Goal: Check status: Check status

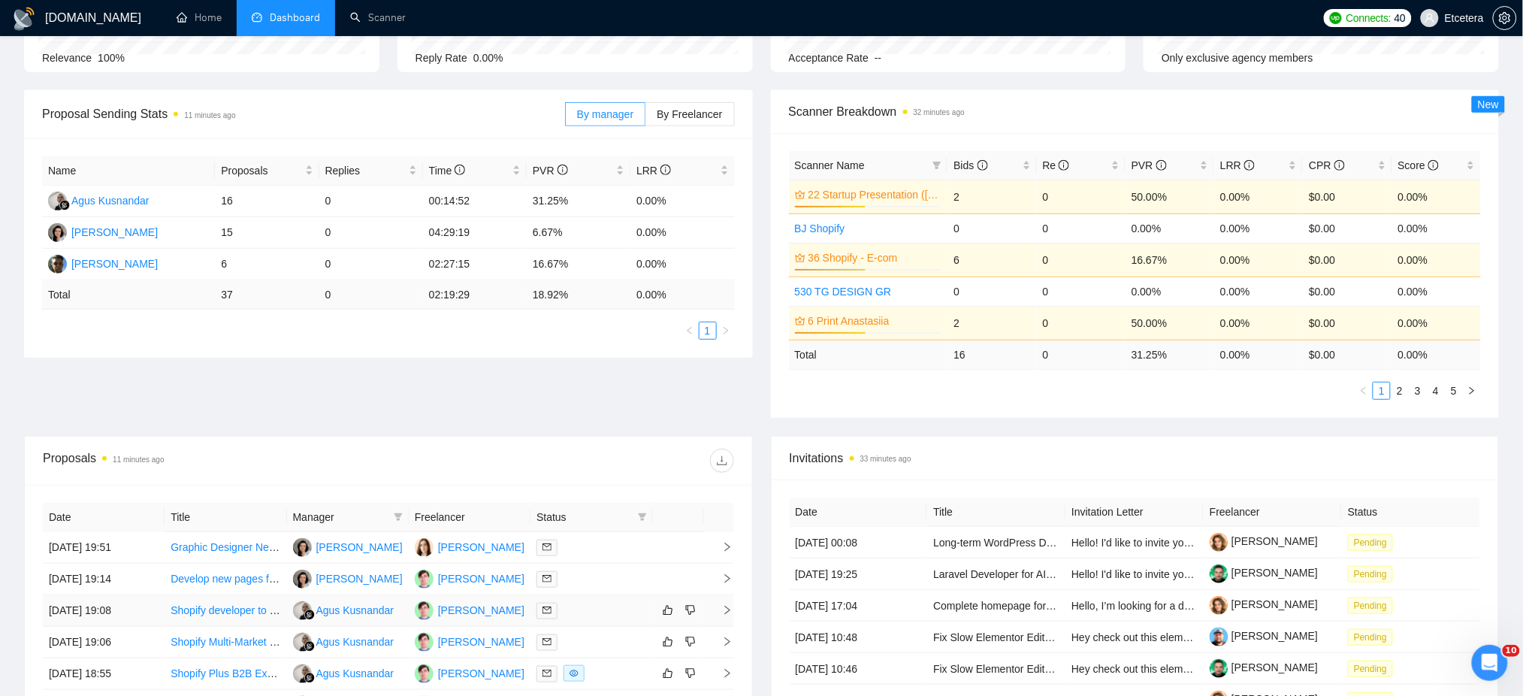
scroll to position [300, 0]
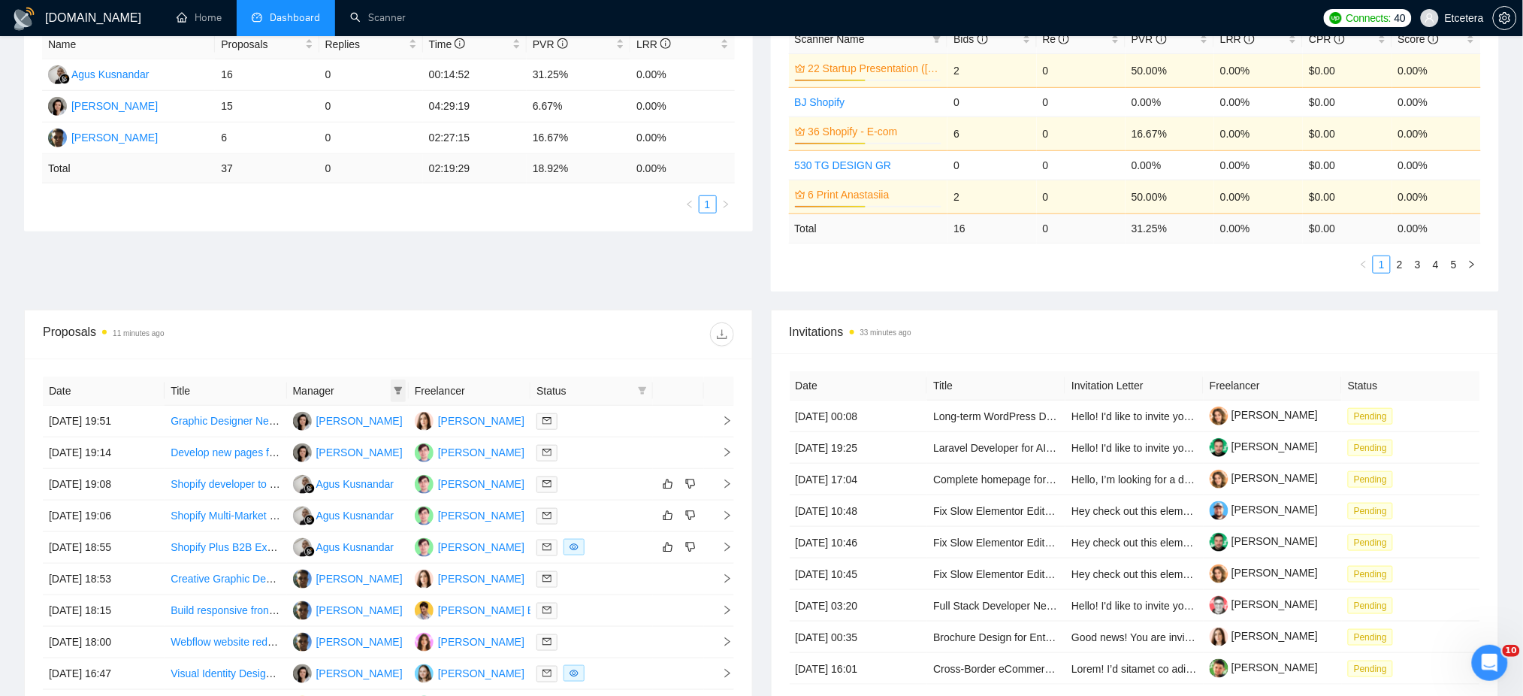
click at [394, 388] on icon "filter" at bounding box center [398, 391] width 8 height 8
click at [335, 469] on span "[PERSON_NAME]" at bounding box center [348, 469] width 86 height 12
checkbox input "true"
click at [433, 346] on div "Proposals 11 minutes ago" at bounding box center [388, 334] width 691 height 48
click at [628, 421] on div at bounding box center [591, 420] width 110 height 17
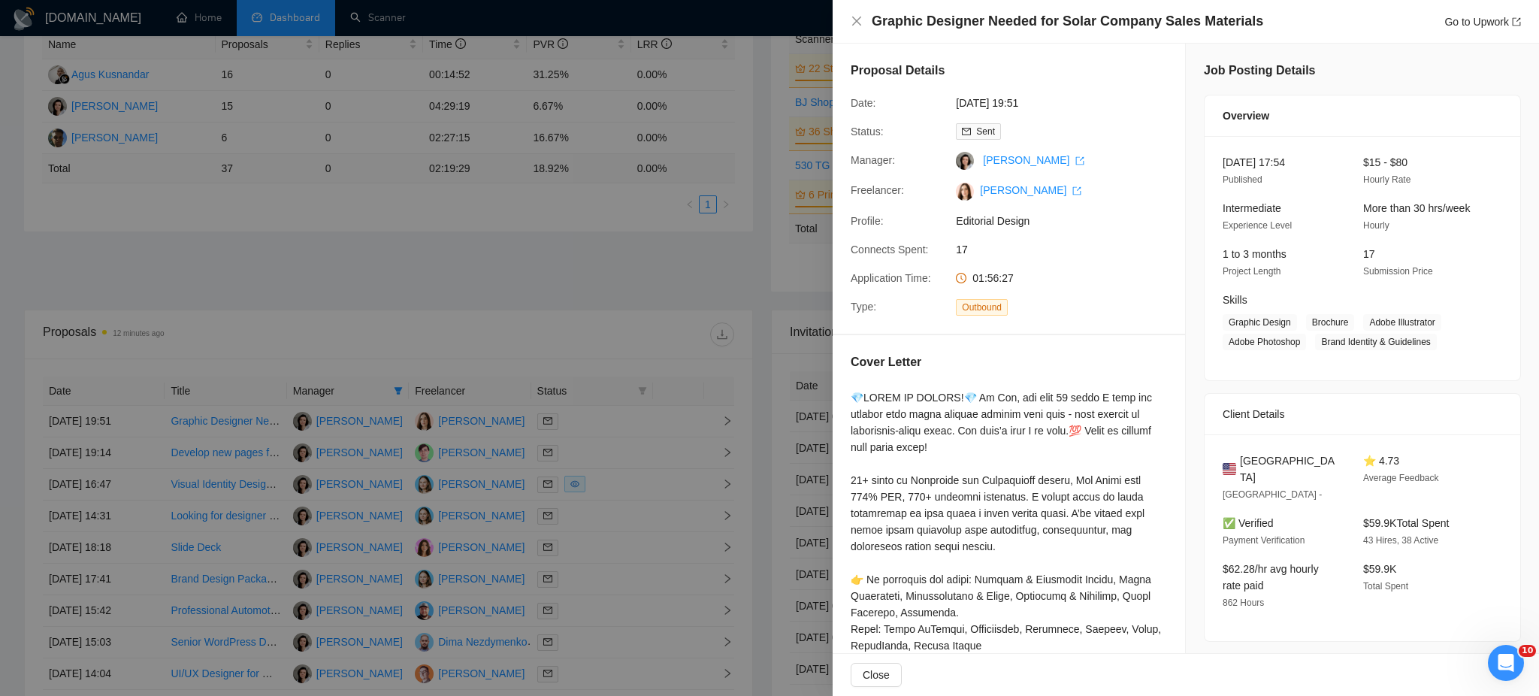
click at [626, 455] on div at bounding box center [769, 348] width 1539 height 696
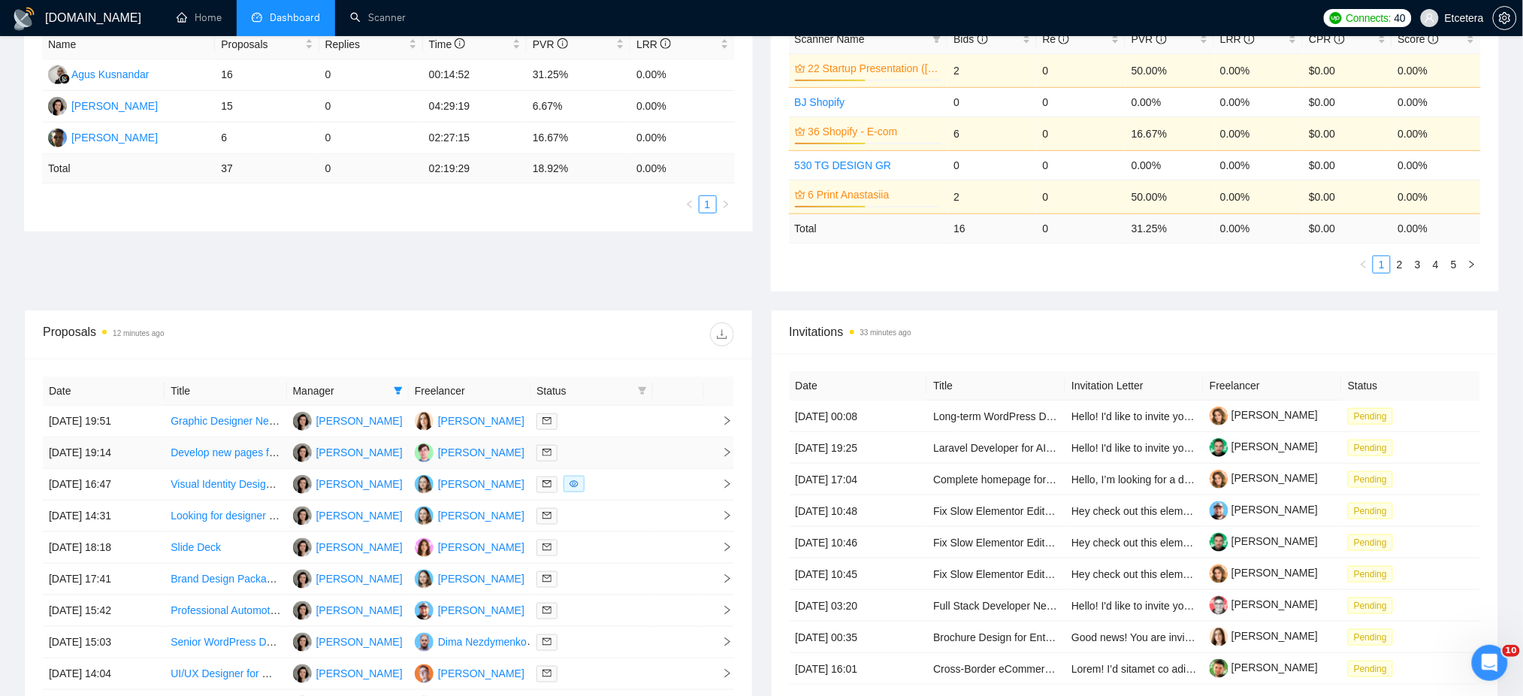
click at [626, 455] on div at bounding box center [591, 452] width 110 height 17
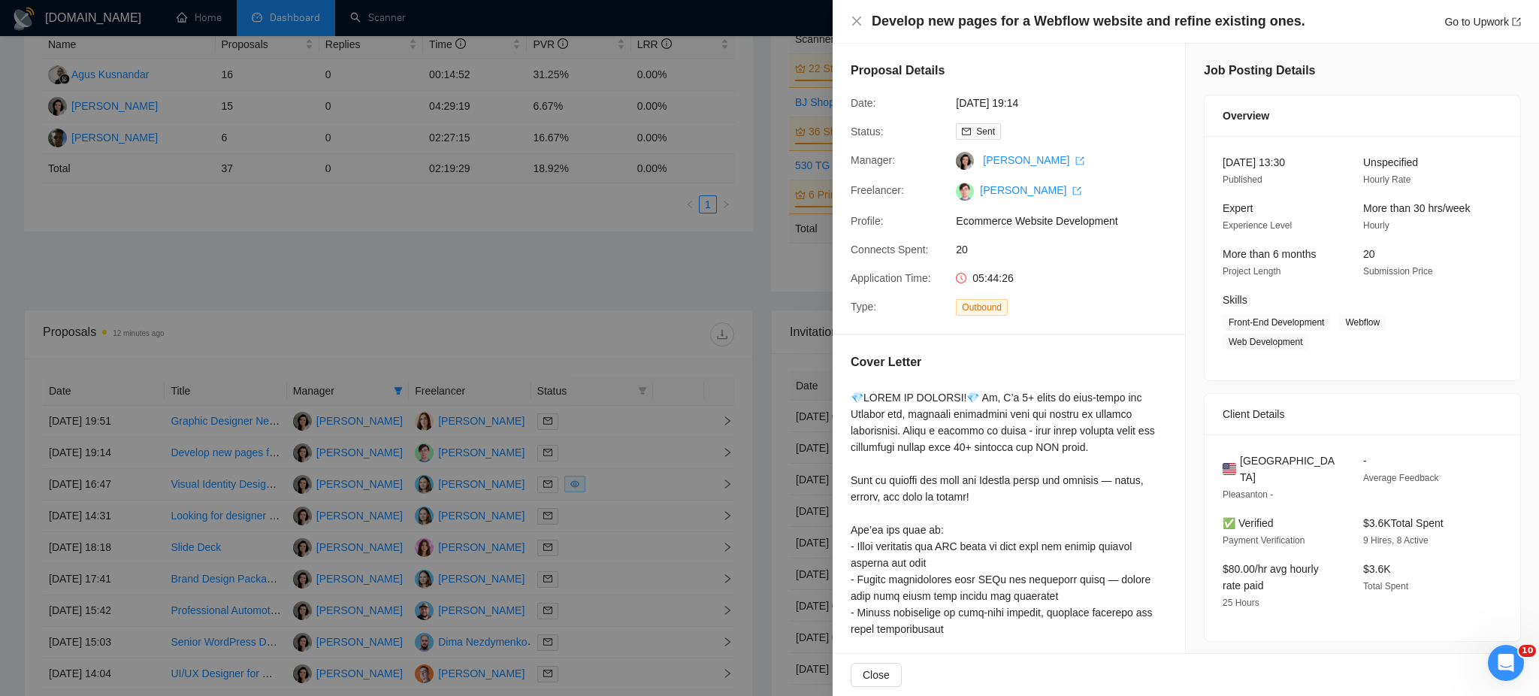
click at [629, 481] on div at bounding box center [769, 348] width 1539 height 696
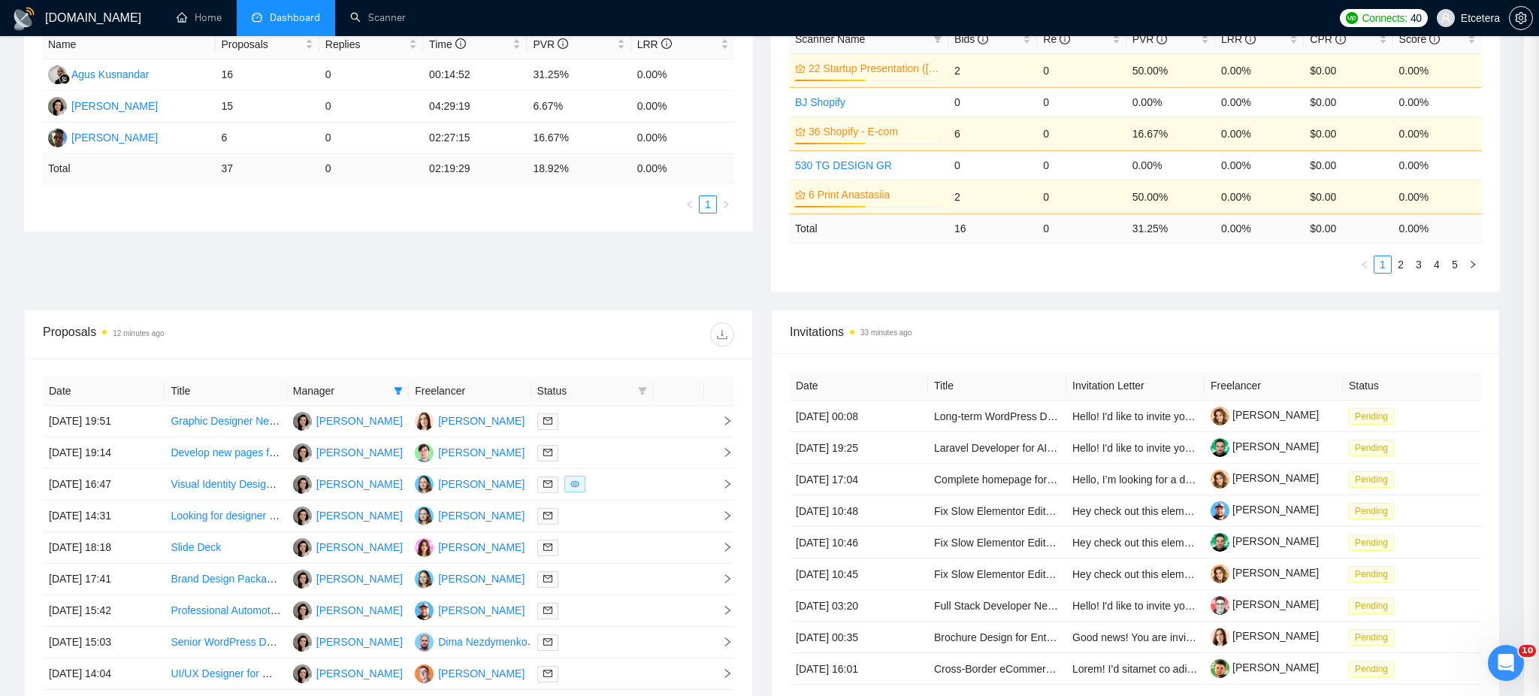
click at [629, 485] on div at bounding box center [592, 484] width 110 height 17
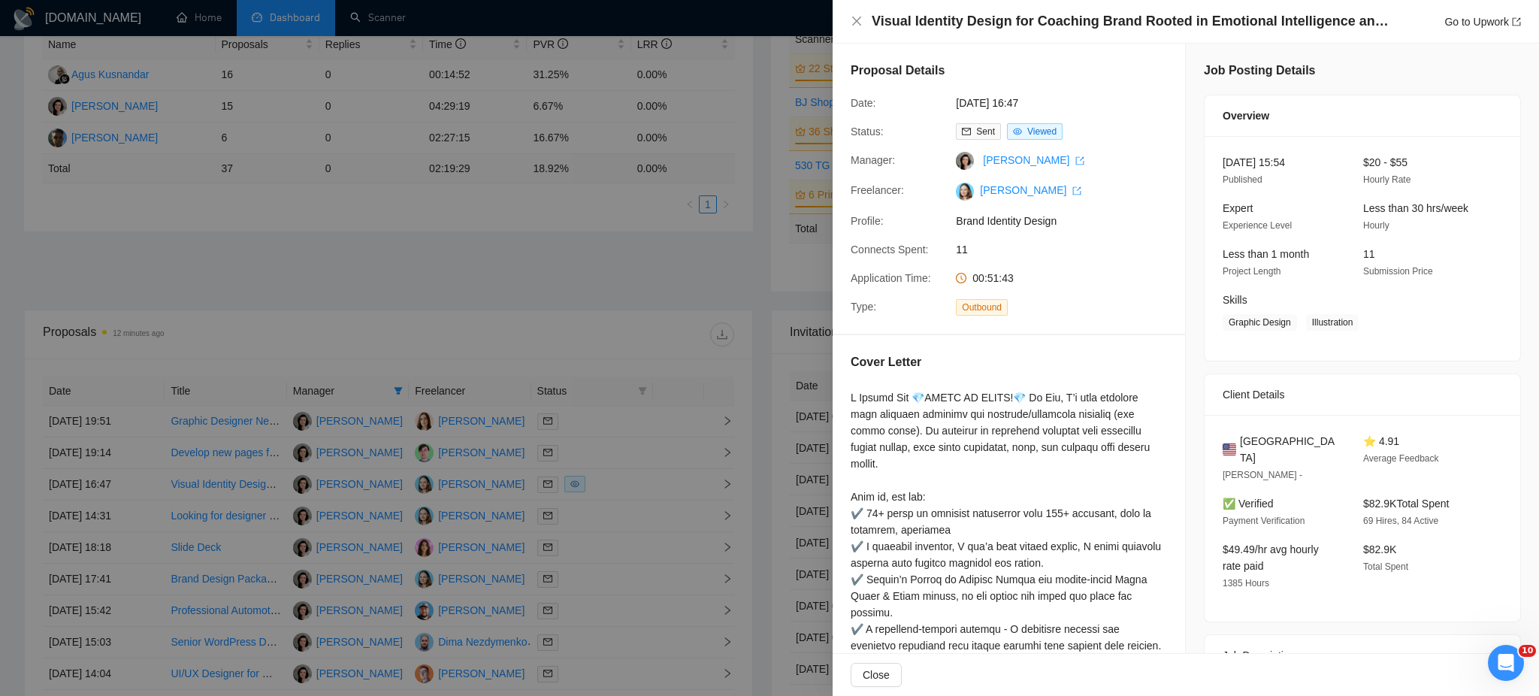
click at [622, 522] on div at bounding box center [769, 348] width 1539 height 696
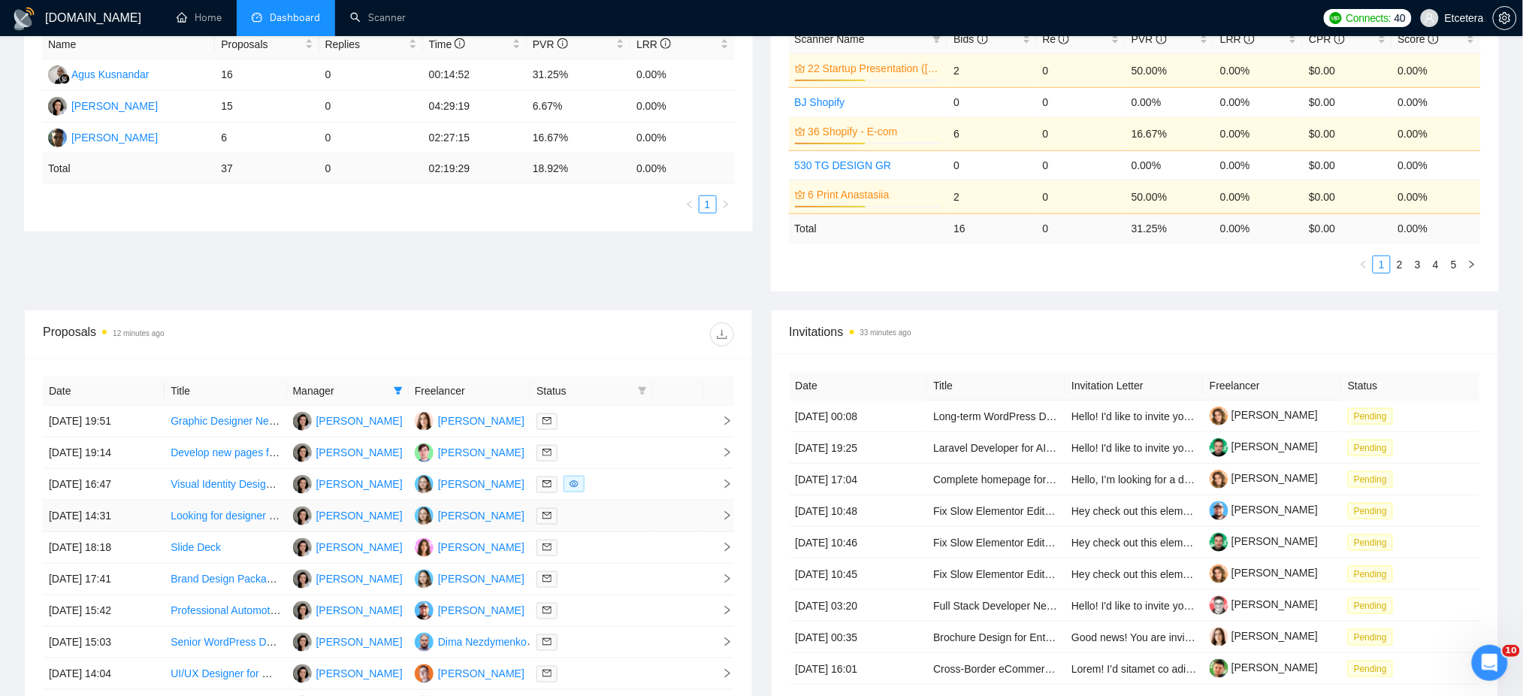
click at [622, 522] on div at bounding box center [591, 515] width 110 height 17
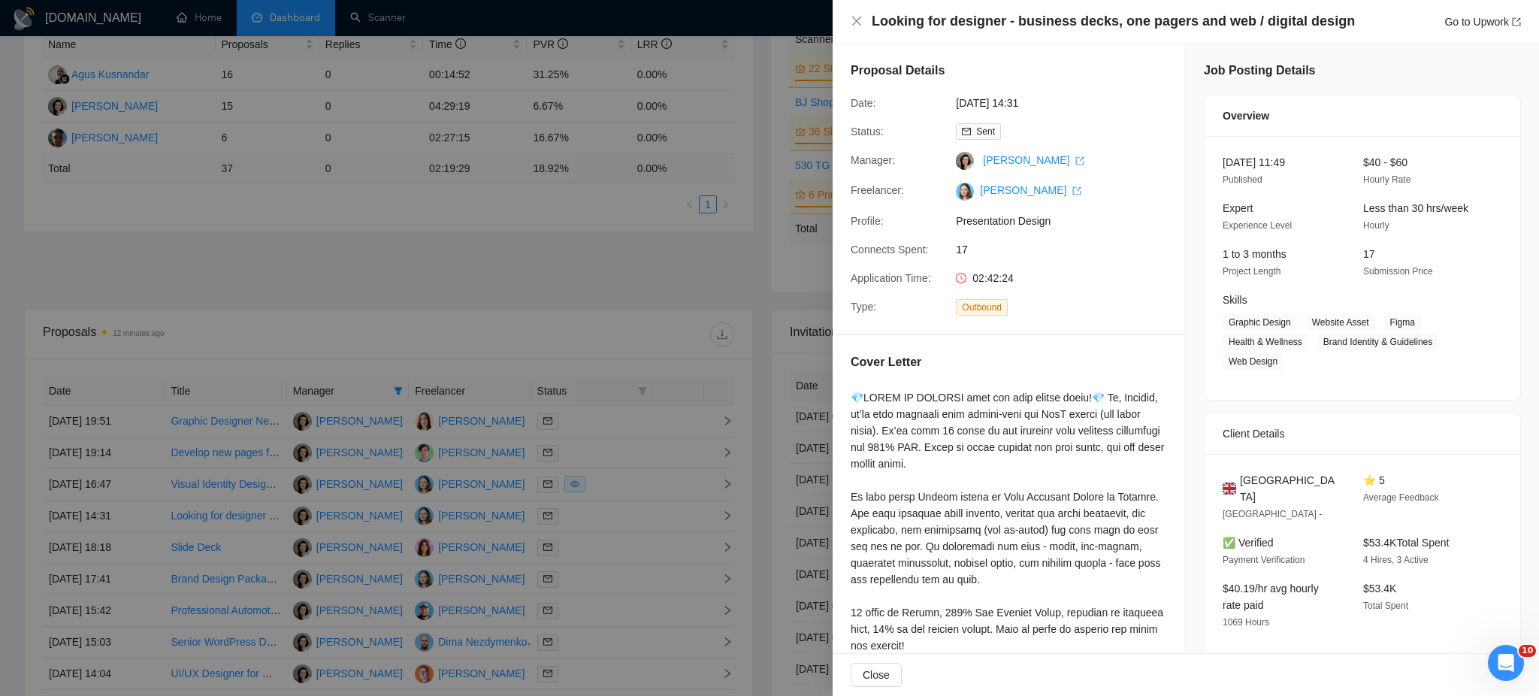
click at [619, 545] on div at bounding box center [769, 348] width 1539 height 696
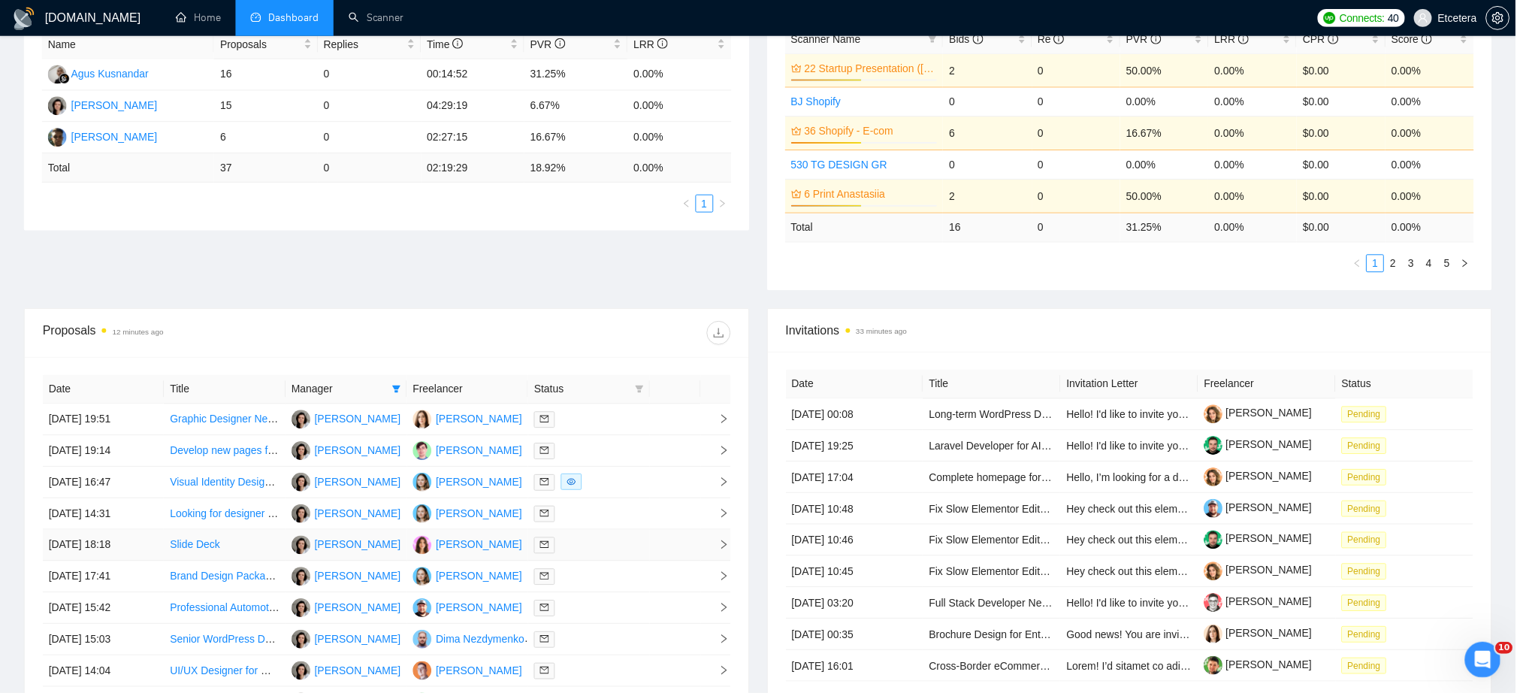
click at [618, 545] on div at bounding box center [591, 547] width 110 height 17
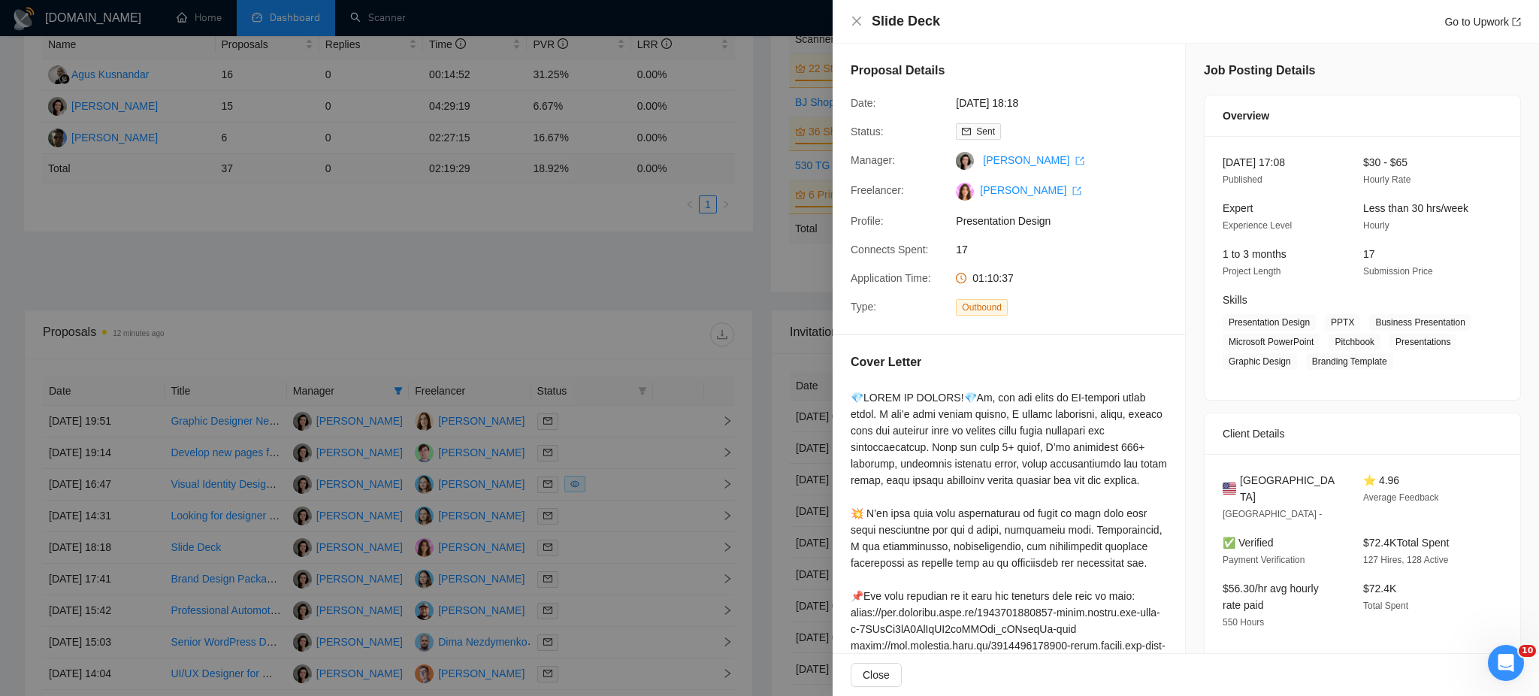
click at [604, 584] on div at bounding box center [769, 348] width 1539 height 696
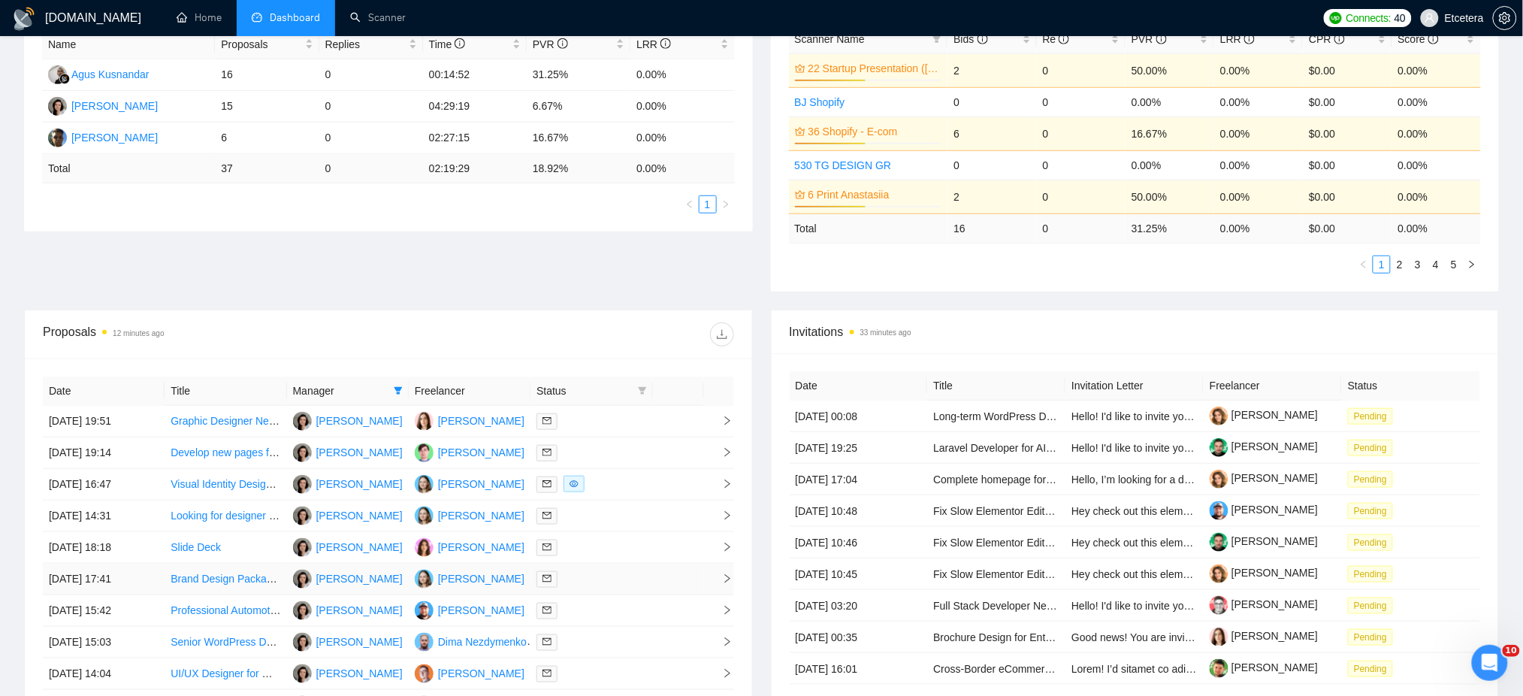
click at [602, 584] on div at bounding box center [591, 578] width 110 height 17
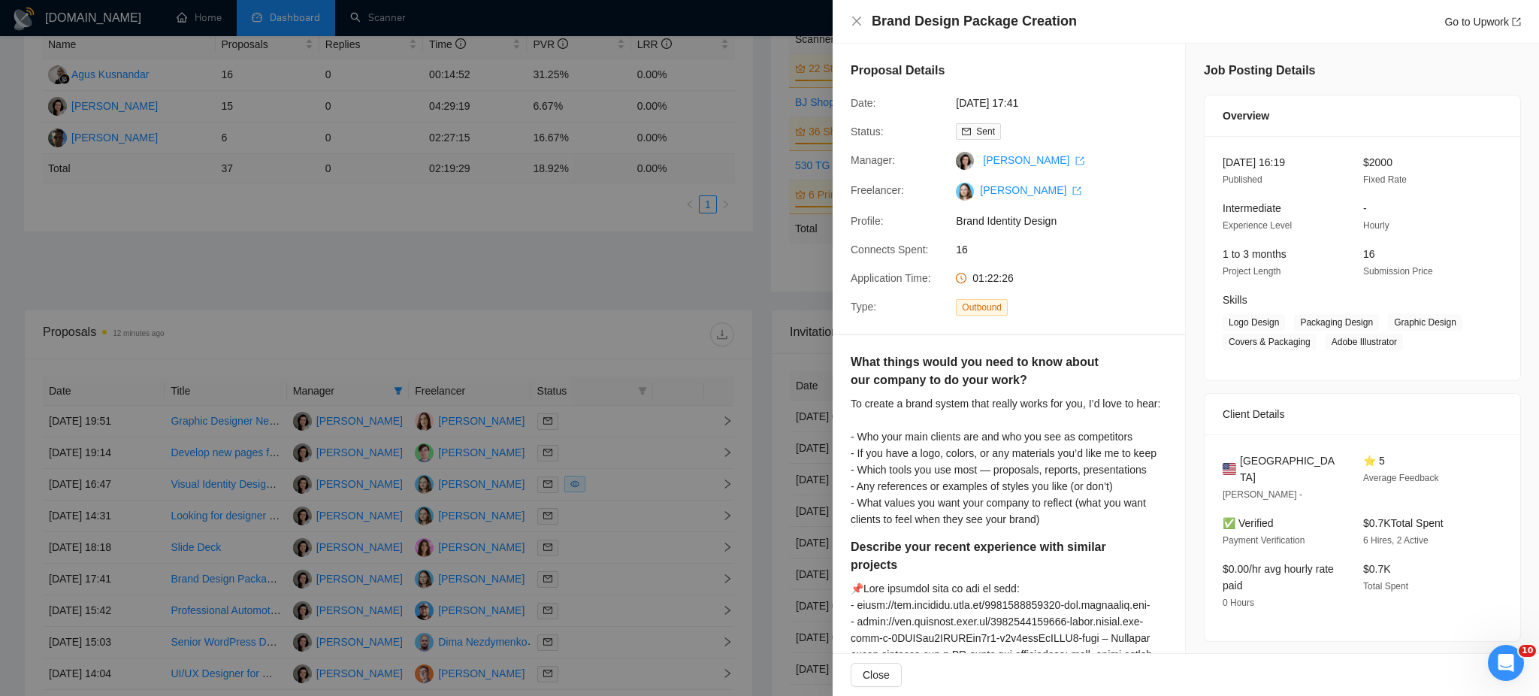
click at [597, 616] on div at bounding box center [769, 348] width 1539 height 696
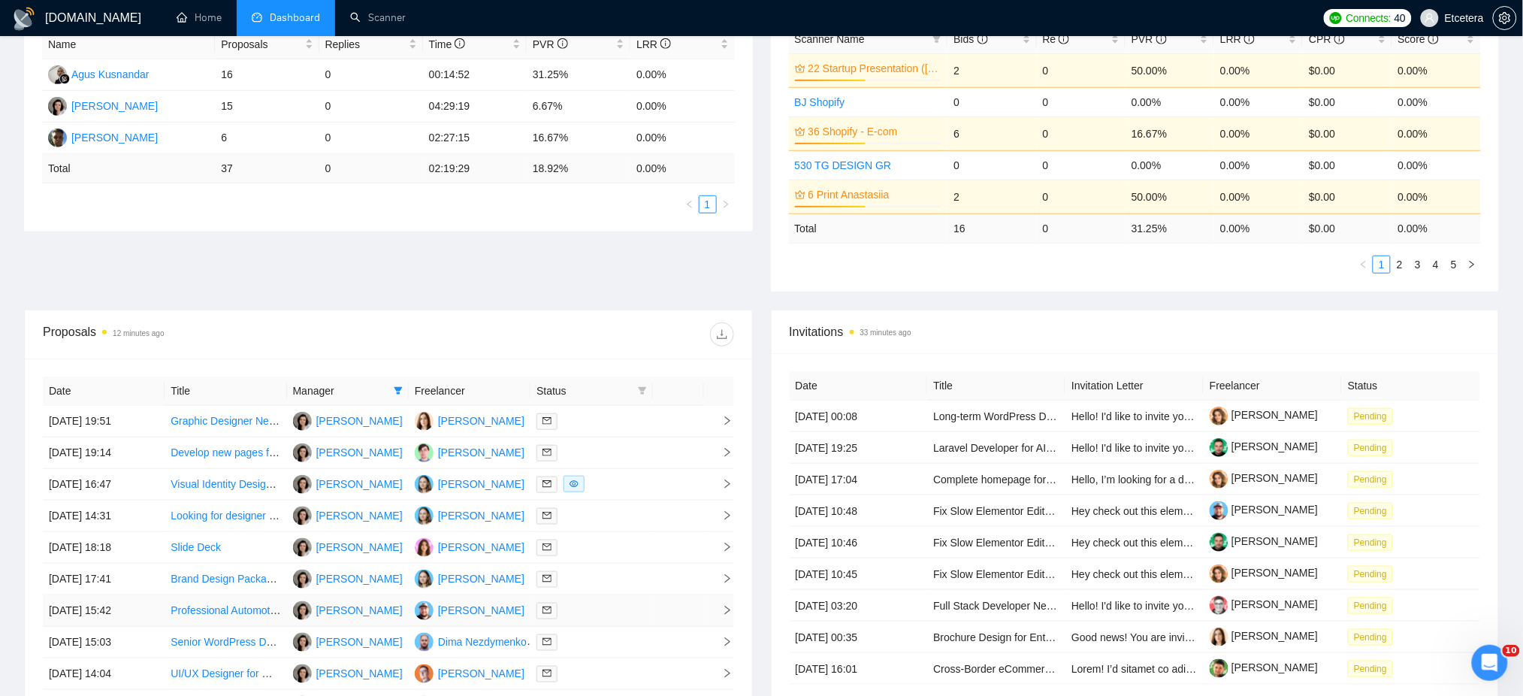
click at [596, 616] on div at bounding box center [591, 610] width 110 height 17
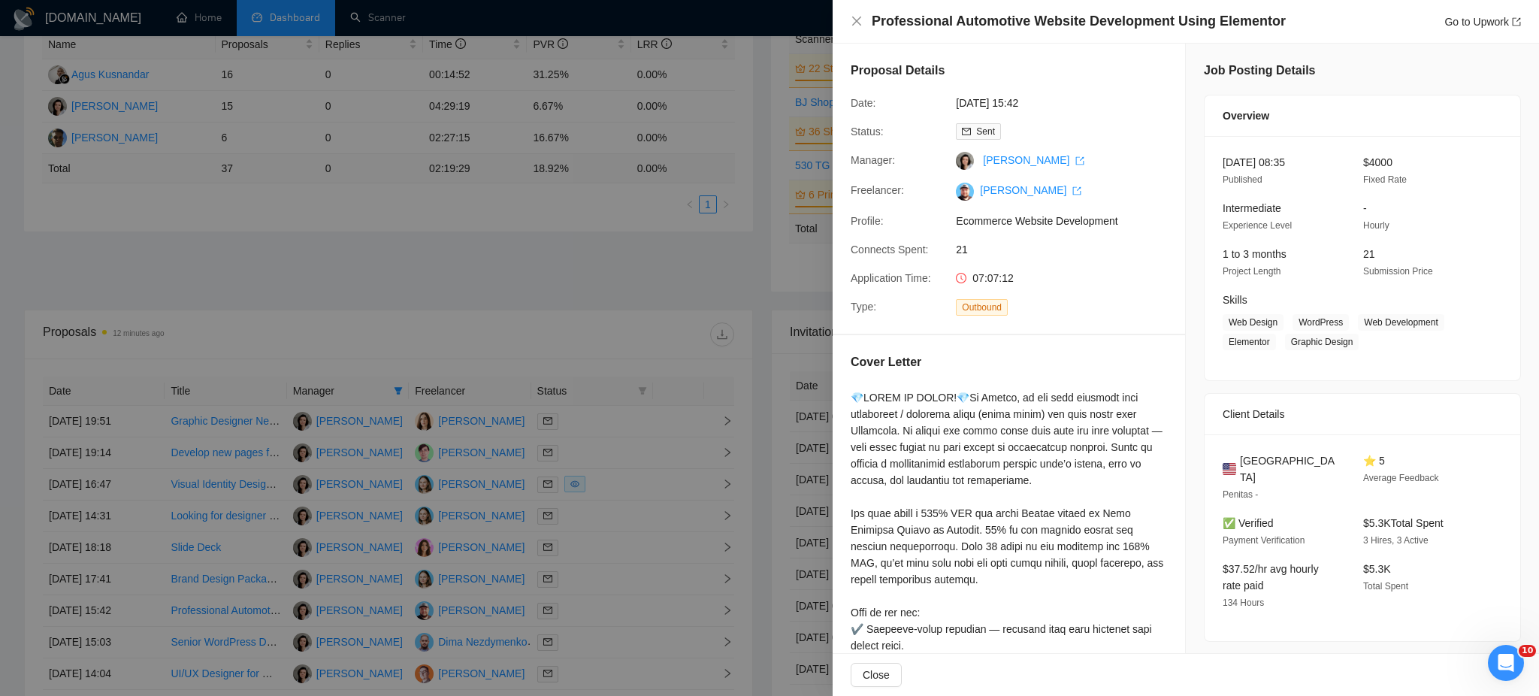
click at [595, 638] on div at bounding box center [769, 348] width 1539 height 696
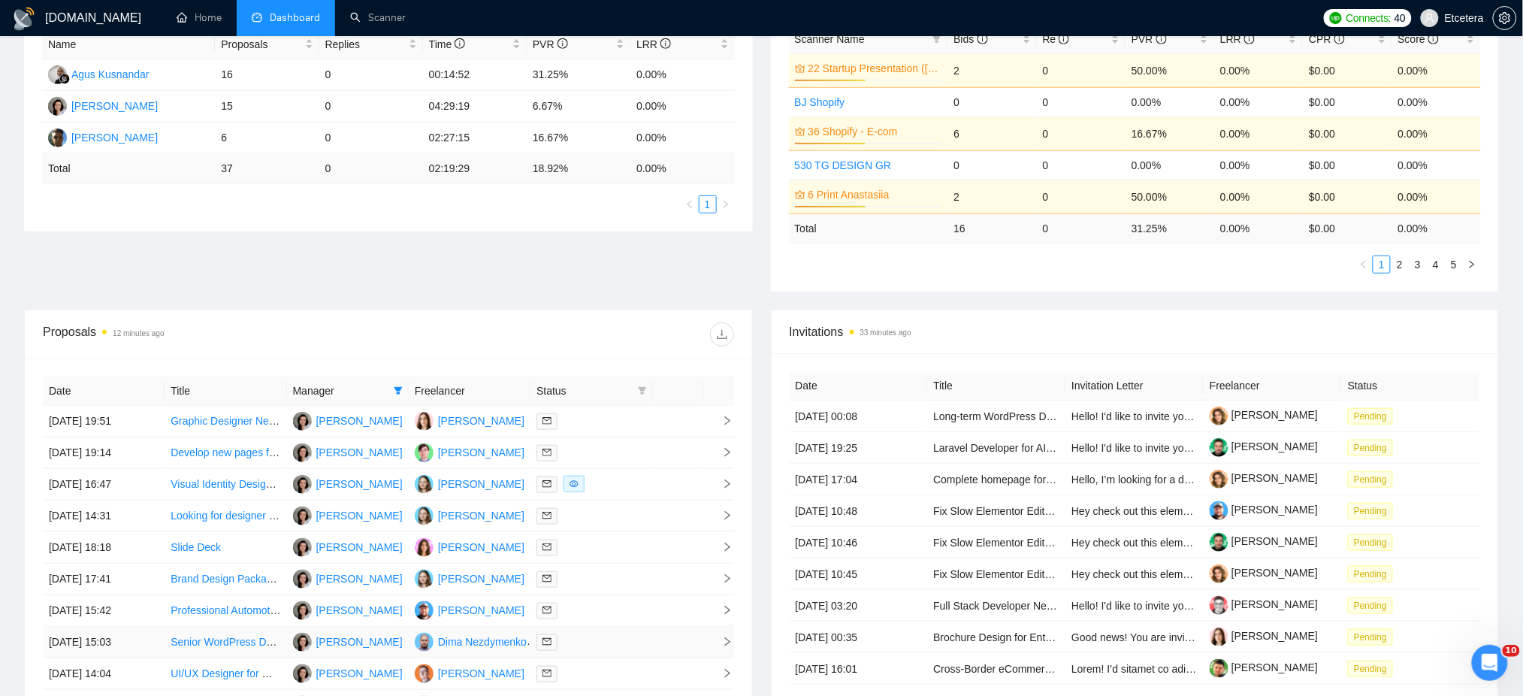
click at [595, 638] on div at bounding box center [591, 641] width 110 height 17
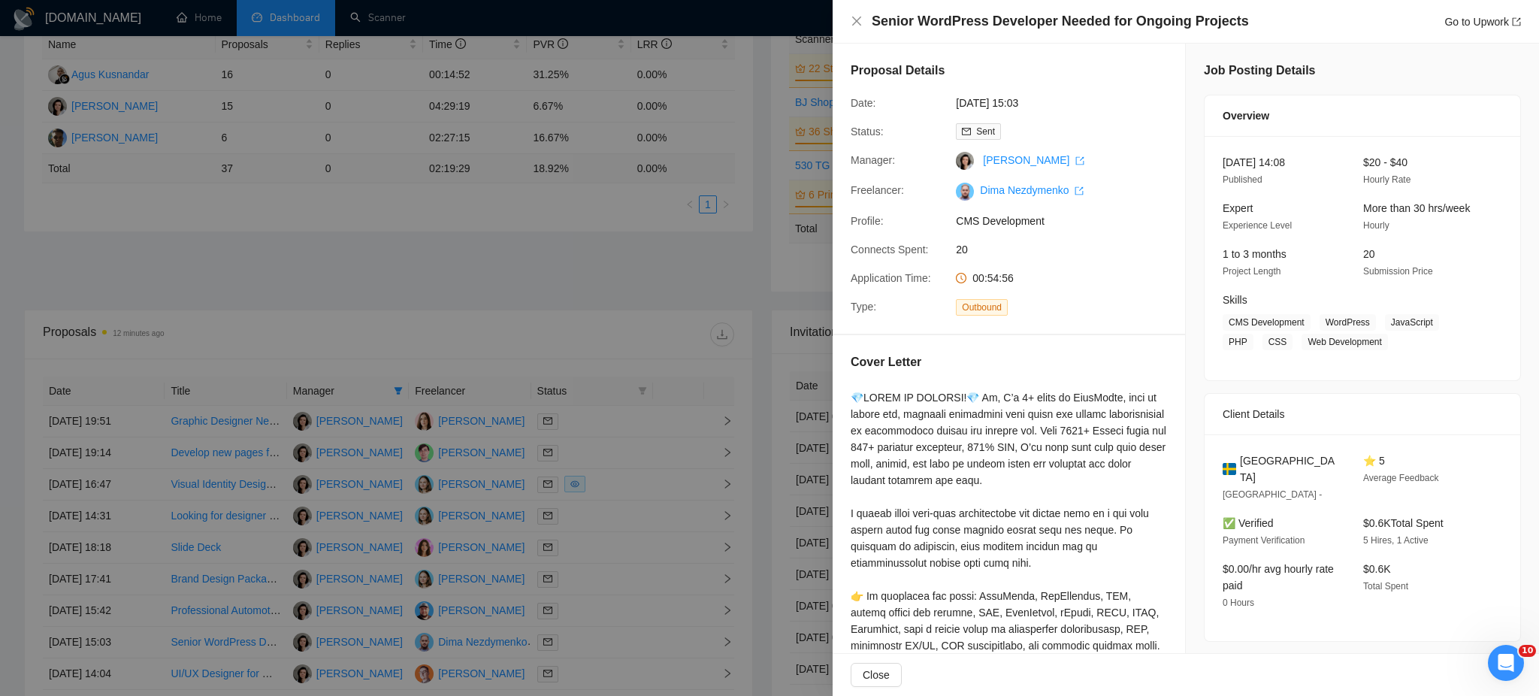
click at [584, 679] on div at bounding box center [769, 348] width 1539 height 696
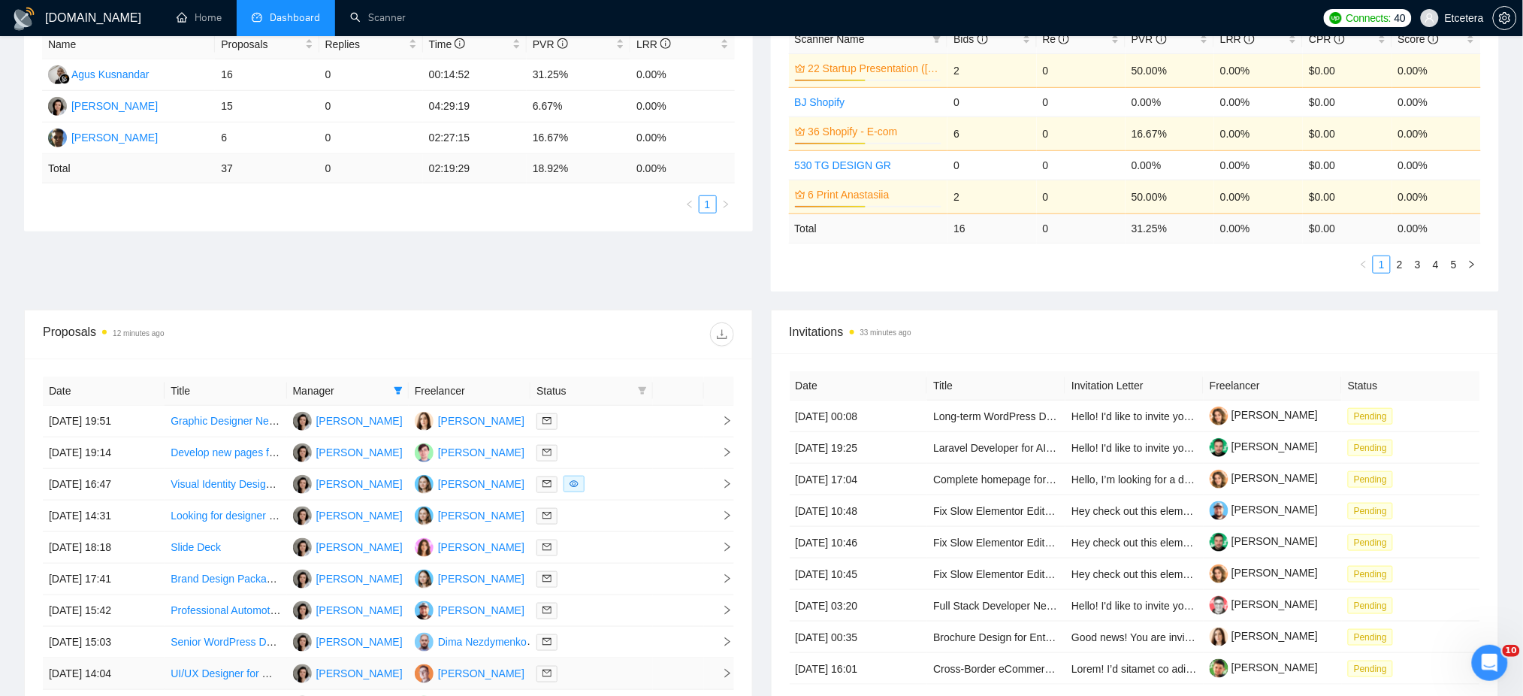
click at [584, 679] on div at bounding box center [591, 673] width 110 height 17
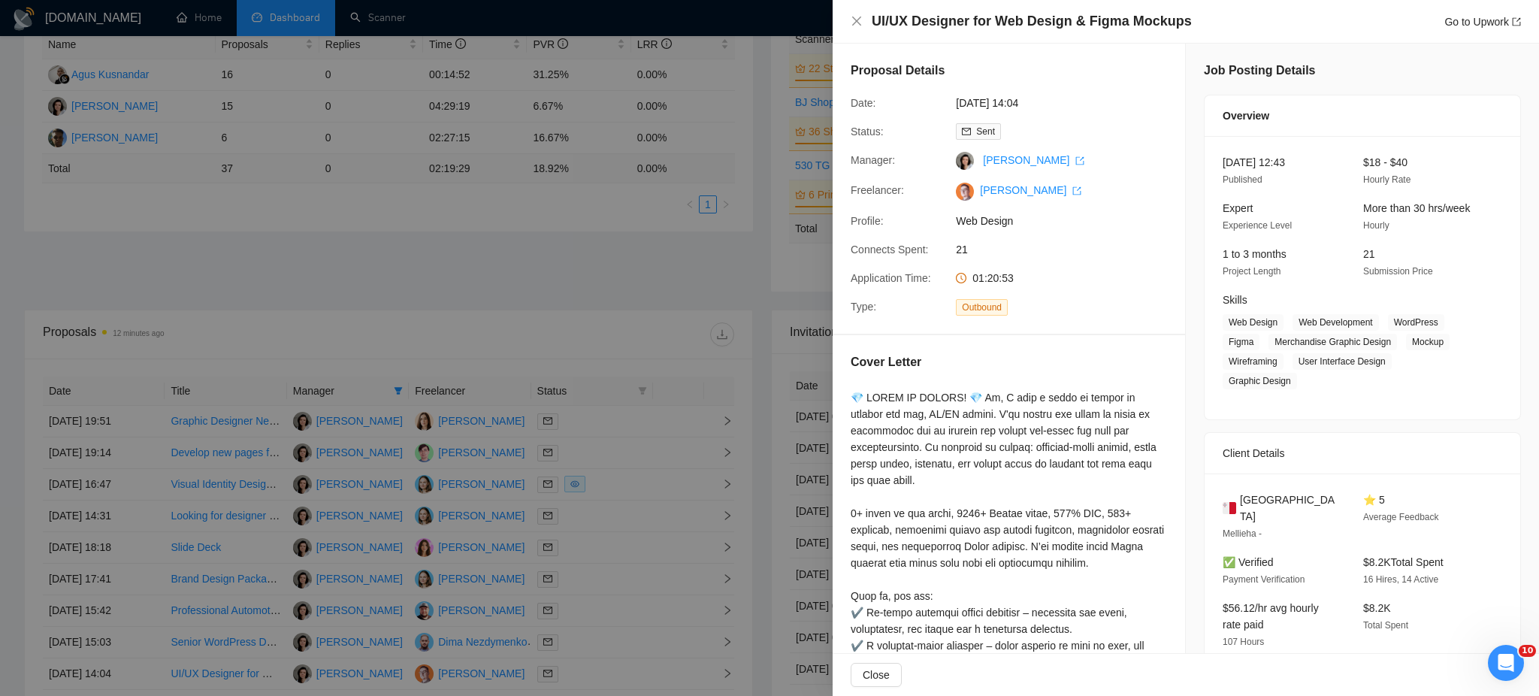
click at [725, 322] on div at bounding box center [769, 348] width 1539 height 696
